Goal: Transaction & Acquisition: Purchase product/service

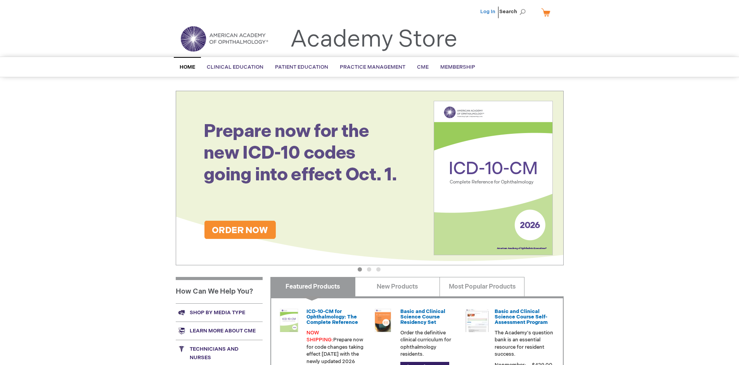
click at [489, 12] on link "Log In" at bounding box center [487, 12] width 15 height 6
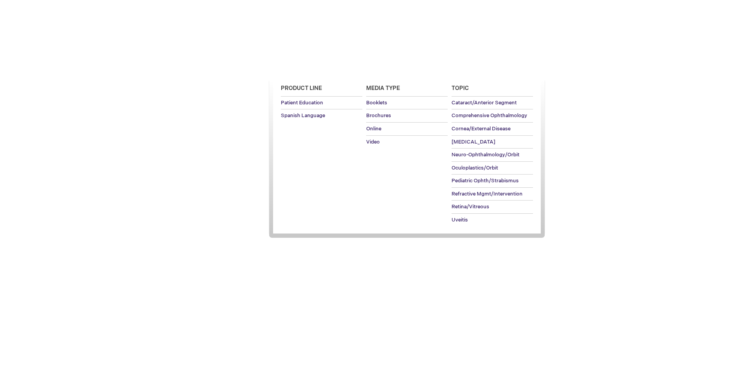
click at [300, 67] on span "Patient Education" at bounding box center [301, 67] width 53 height 6
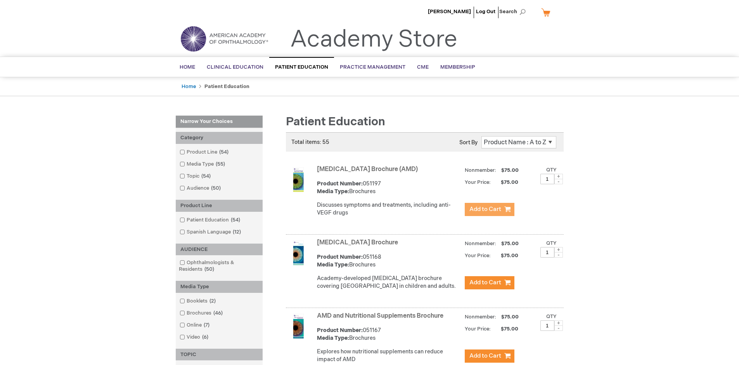
click at [489, 210] on span "Add to Cart" at bounding box center [486, 209] width 32 height 7
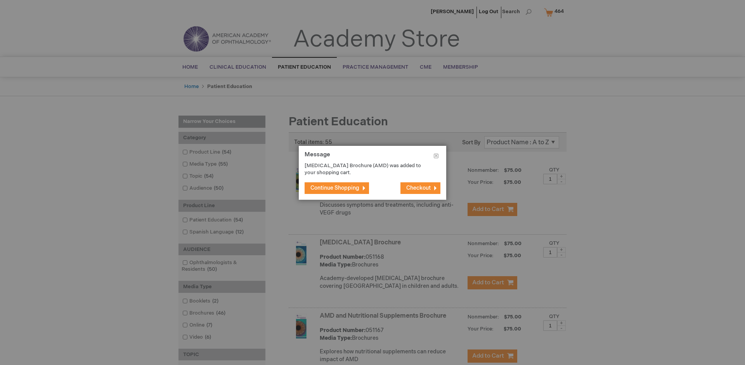
click at [335, 188] on span "Continue Shopping" at bounding box center [334, 188] width 49 height 7
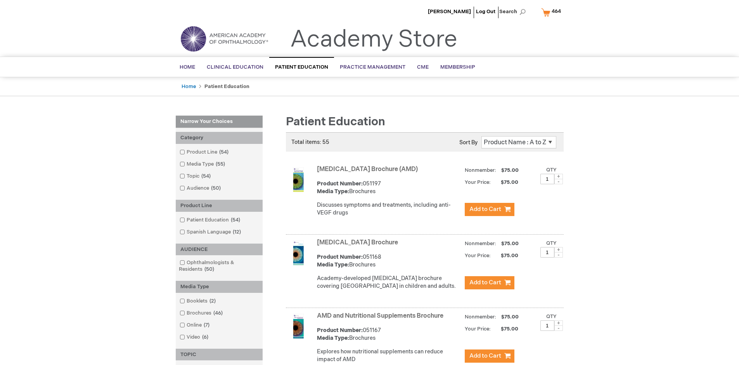
click at [382, 320] on link "AMD and Nutritional Supplements Brochure" at bounding box center [380, 315] width 127 height 7
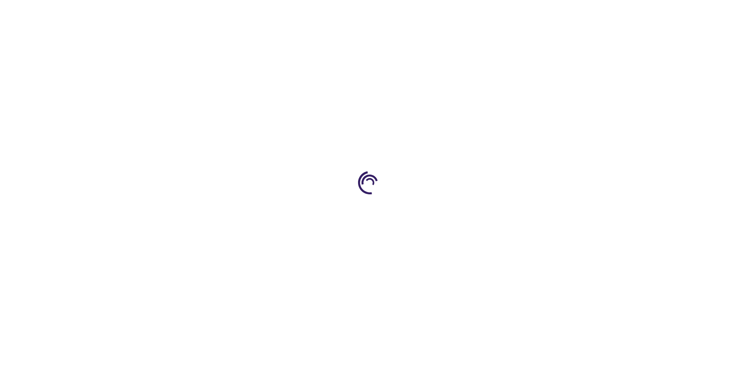
type input "1"
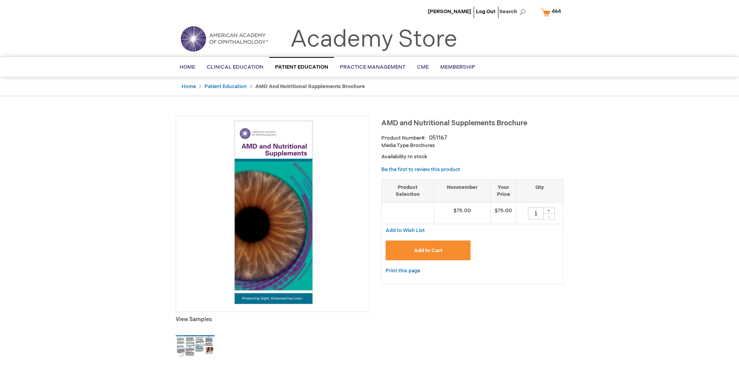
click at [428, 250] on span "Add to Cart" at bounding box center [428, 251] width 28 height 6
